Goal: Information Seeking & Learning: Learn about a topic

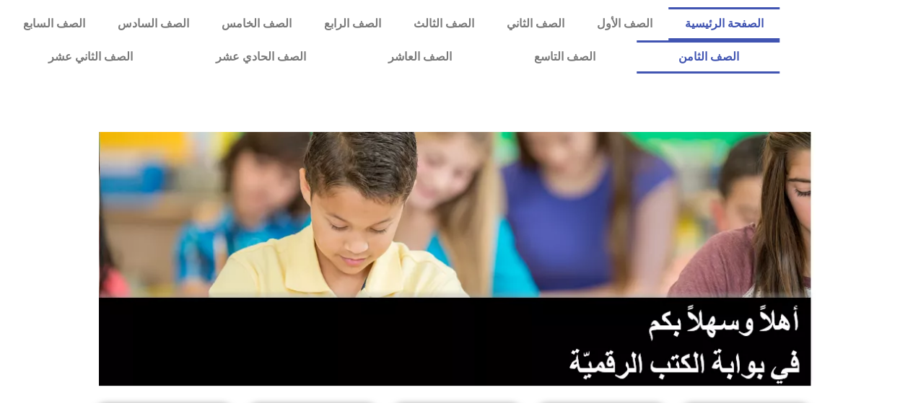
click at [637, 40] on link "الصف الثامن" at bounding box center [708, 56] width 143 height 33
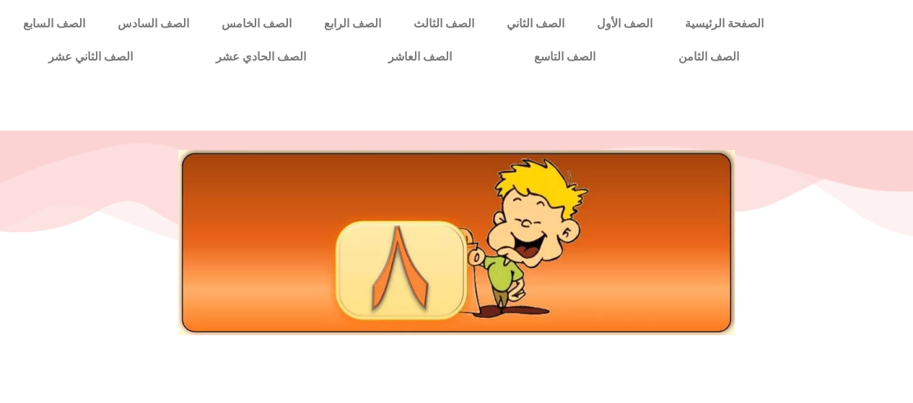
click at [904, 229] on div at bounding box center [456, 275] width 913 height 163
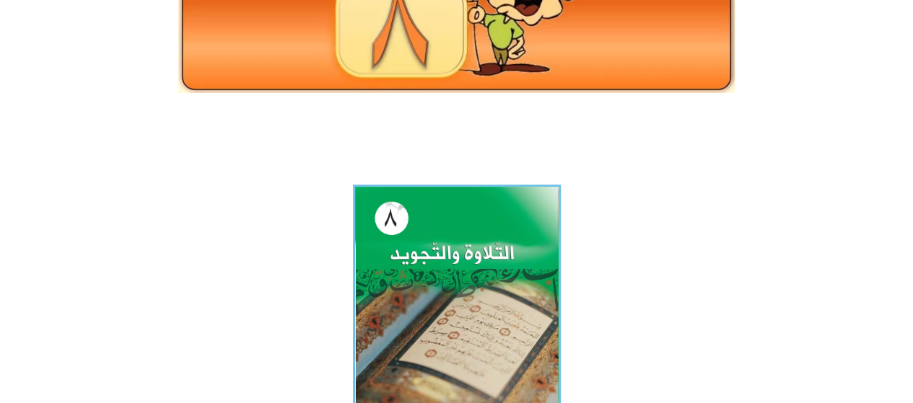
scroll to position [411, 0]
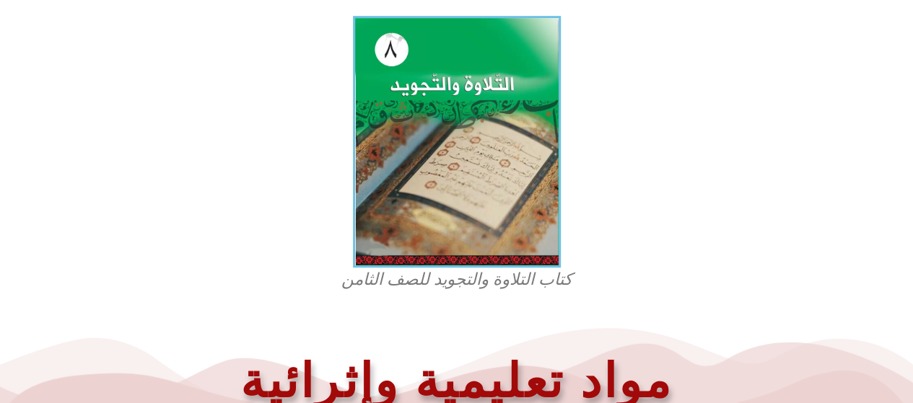
click at [870, 294] on section "كتاب التلاوة والتجويد للصف الثامن" at bounding box center [456, 154] width 913 height 291
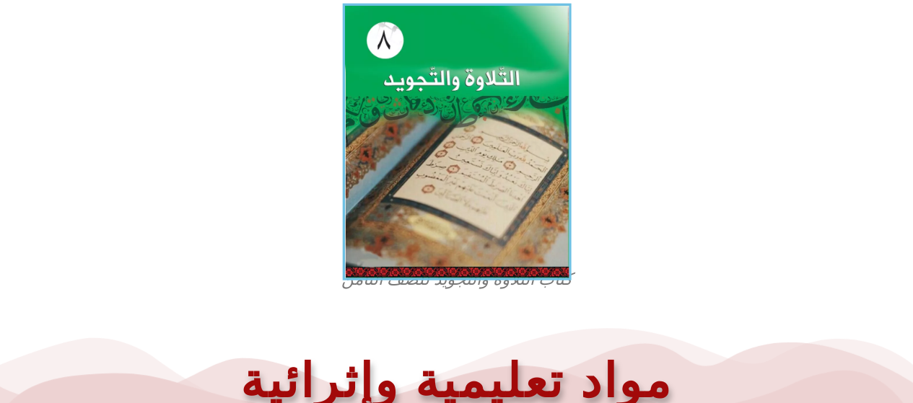
click at [422, 262] on img at bounding box center [456, 142] width 229 height 277
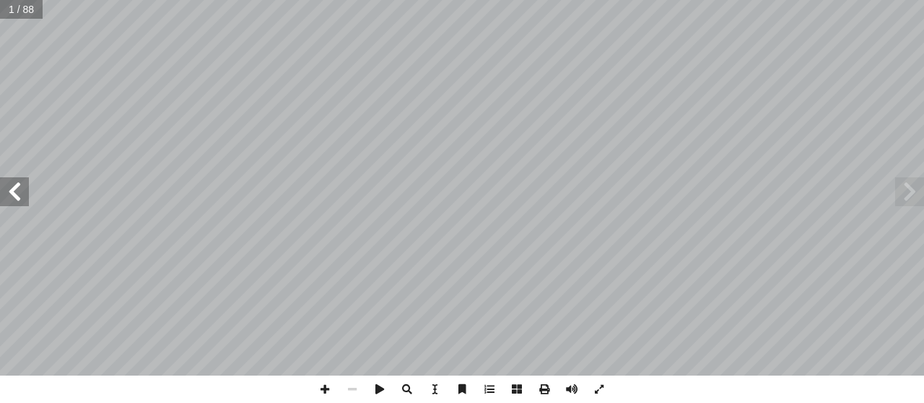
click at [21, 201] on span at bounding box center [14, 192] width 29 height 29
click at [23, 187] on span at bounding box center [14, 192] width 29 height 29
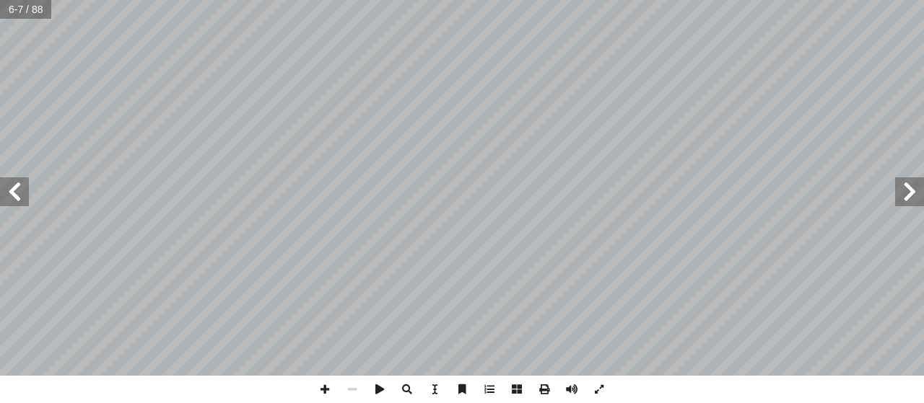
click at [923, 201] on span at bounding box center [909, 192] width 29 height 29
click at [329, 390] on span at bounding box center [324, 389] width 27 height 27
click at [16, 201] on span at bounding box center [14, 192] width 29 height 29
click at [326, 392] on span at bounding box center [324, 389] width 27 height 27
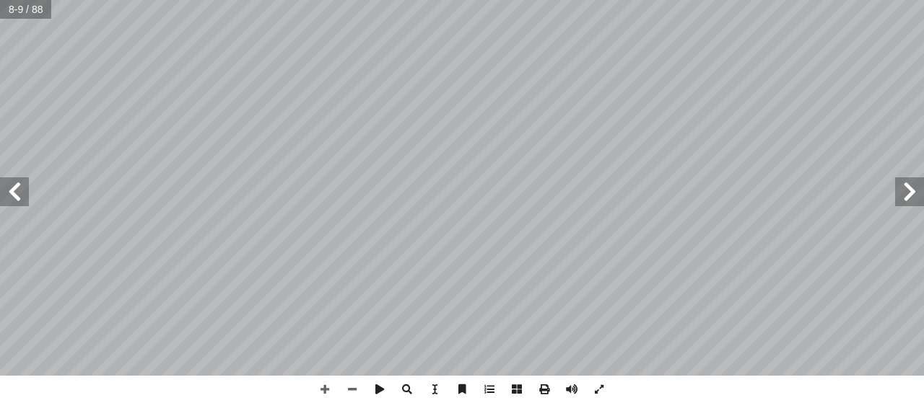
click at [666, 0] on html "الصفحة الرئيسية الصف الأول الصف الثاني الصف الثالث الصف الرابع الصف الخامس الصف…" at bounding box center [462, 65] width 924 height 131
click at [627, 376] on div "٤ تي: أ ا لوقف فيما ي � عند ّ صلي أ ل� � من َ لعارض � َ لسكون � ز ّ ، ونمي ً صح…" at bounding box center [462, 201] width 924 height 403
